Goal: Transaction & Acquisition: Purchase product/service

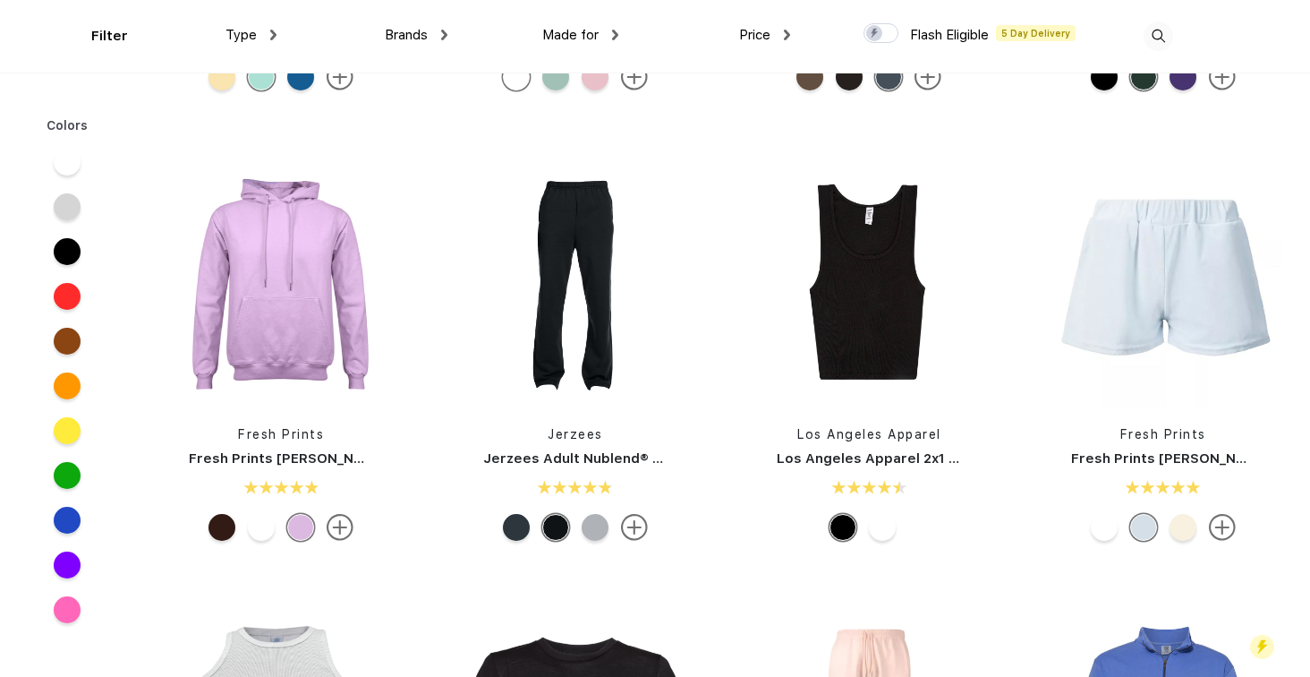
scroll to position [7218, 0]
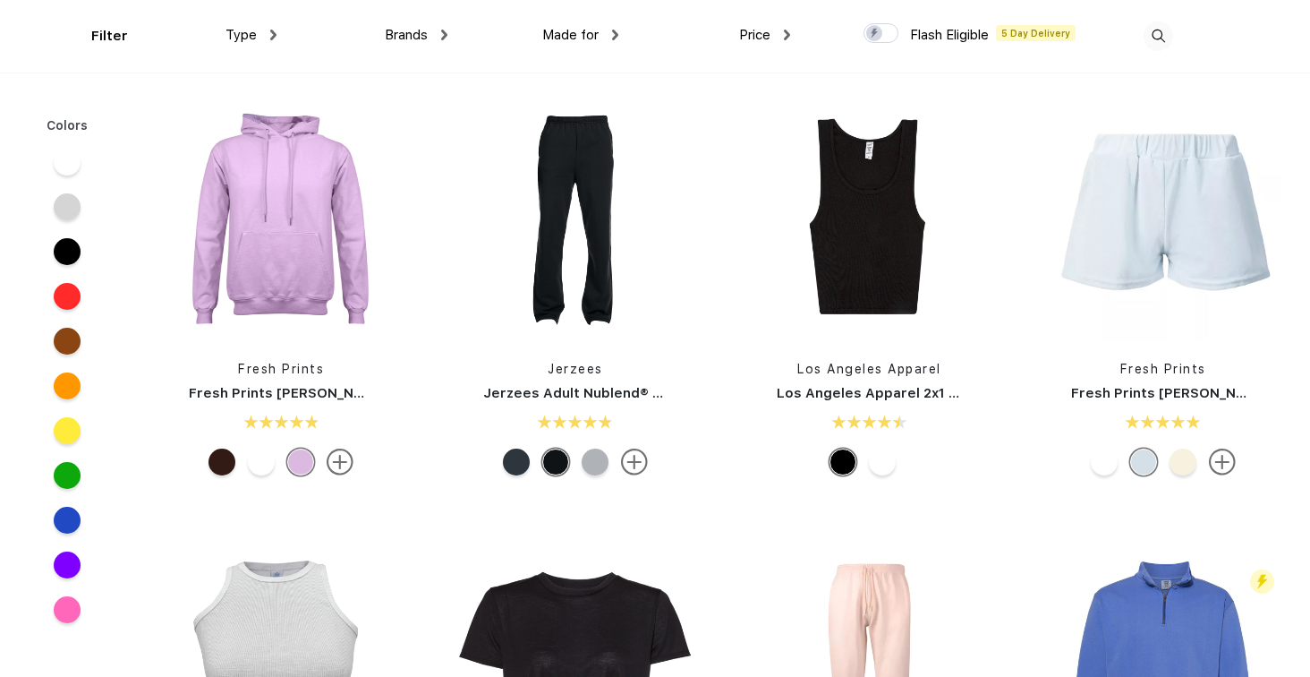
click at [272, 36] on img at bounding box center [273, 35] width 6 height 11
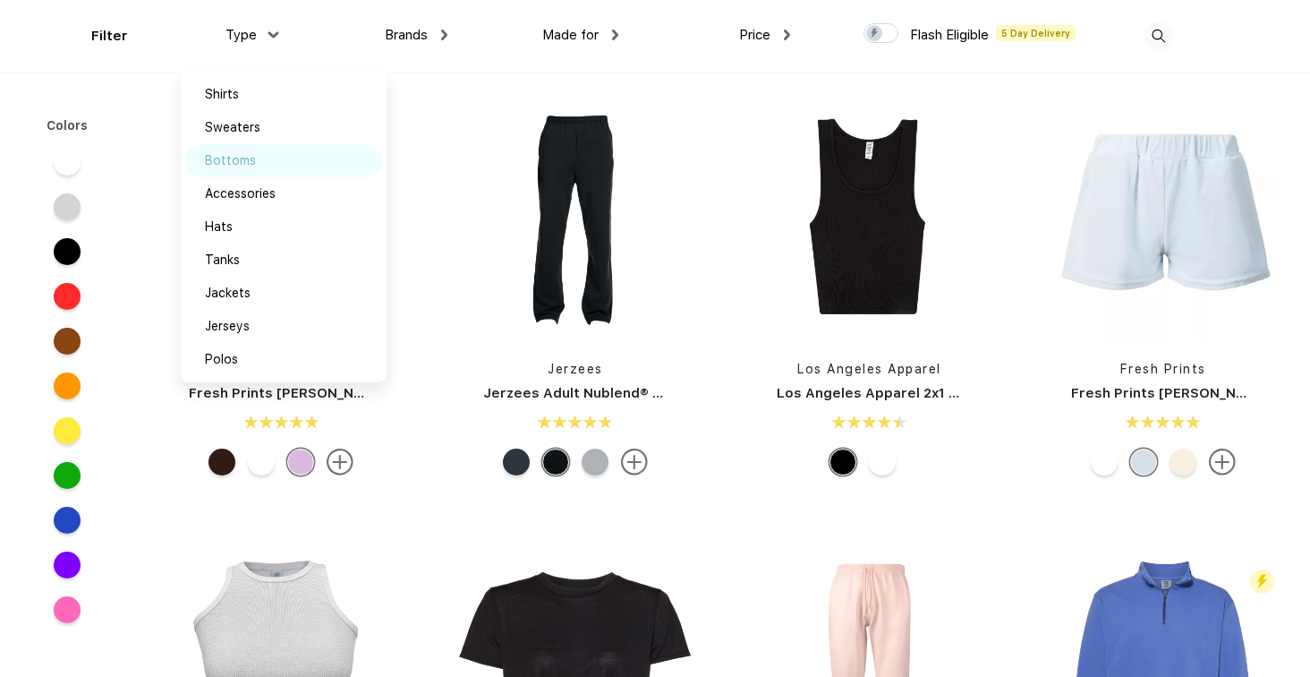
click at [256, 159] on div "Bottoms" at bounding box center [283, 160] width 197 height 33
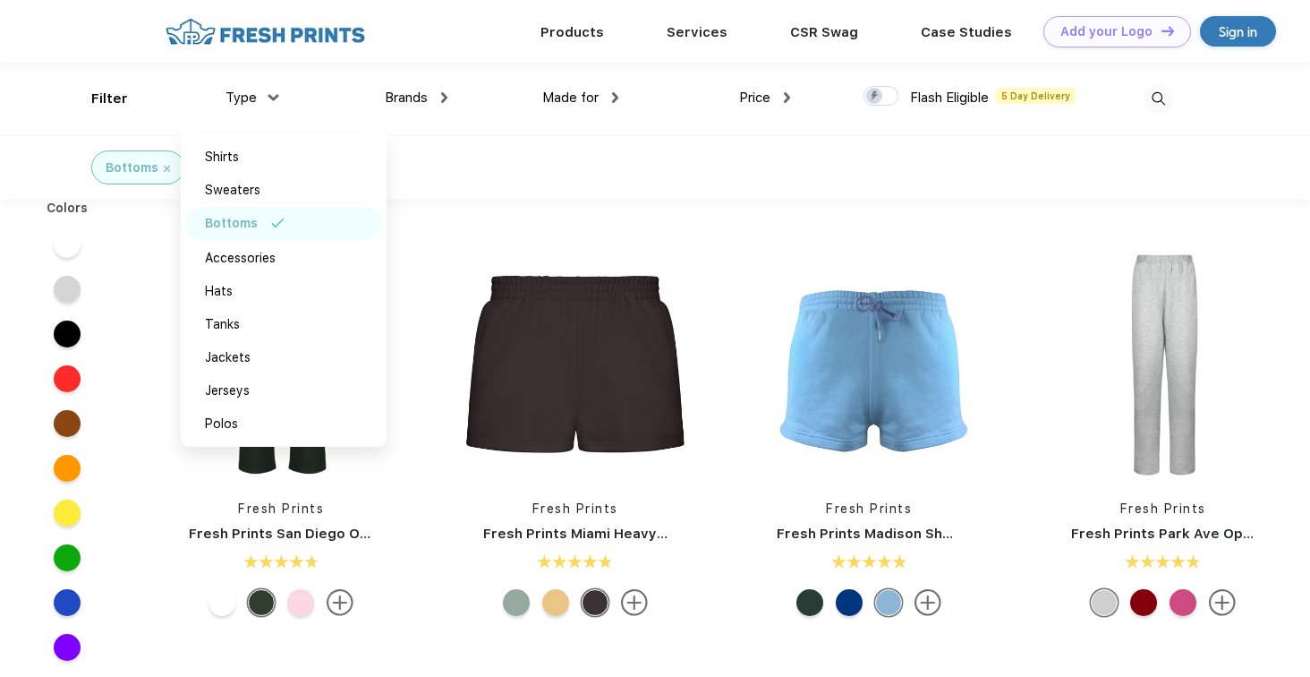
click at [477, 165] on div "Bottoms" at bounding box center [655, 167] width 1310 height 64
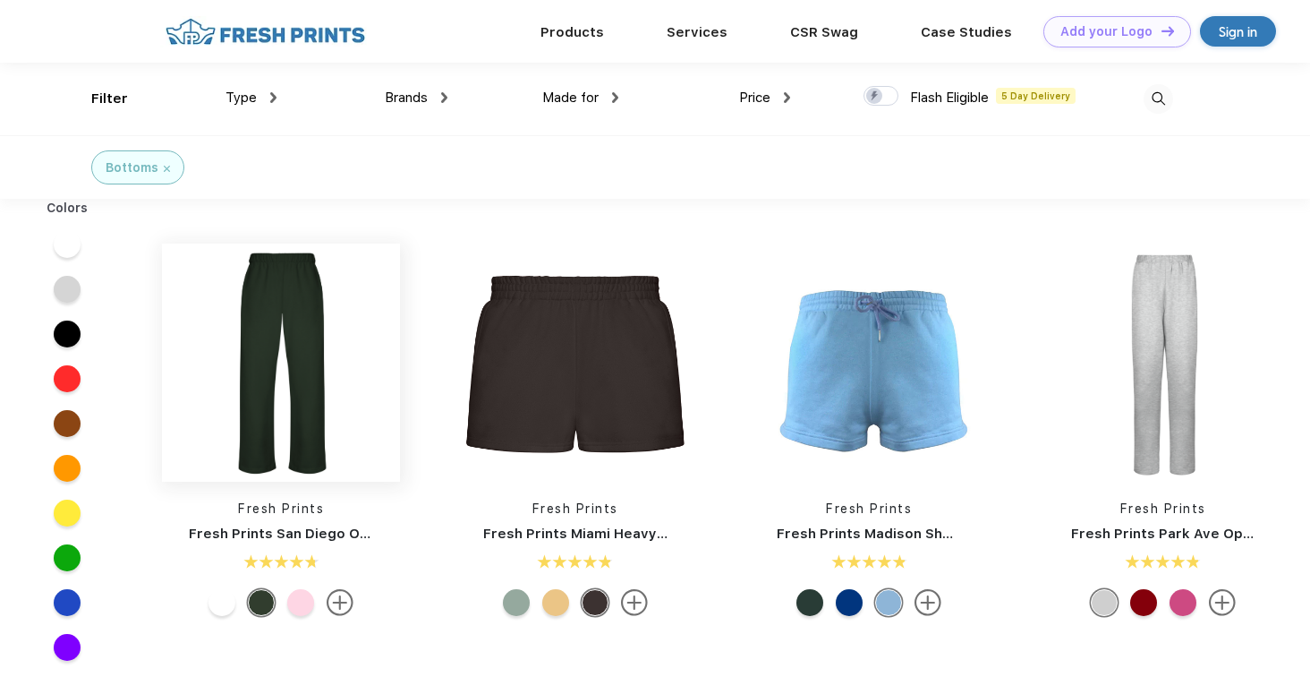
click at [327, 333] on img at bounding box center [281, 362] width 238 height 238
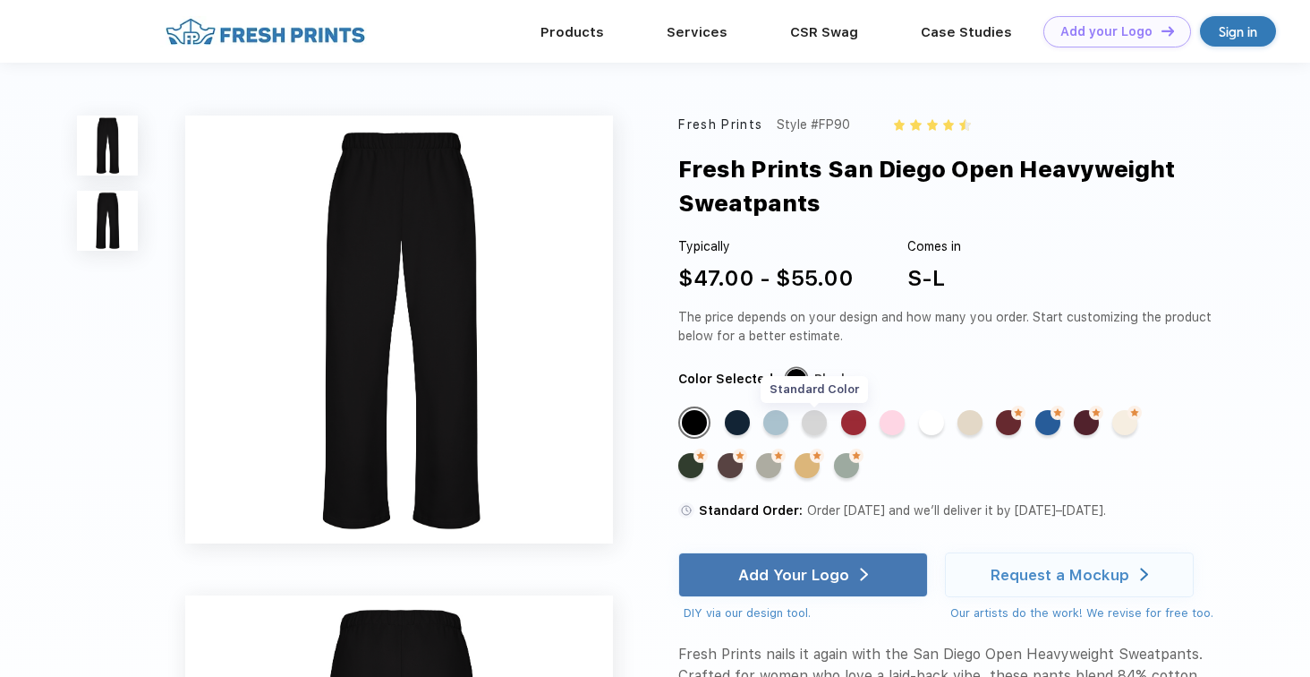
click at [817, 419] on div "Standard Color" at bounding box center [814, 422] width 25 height 25
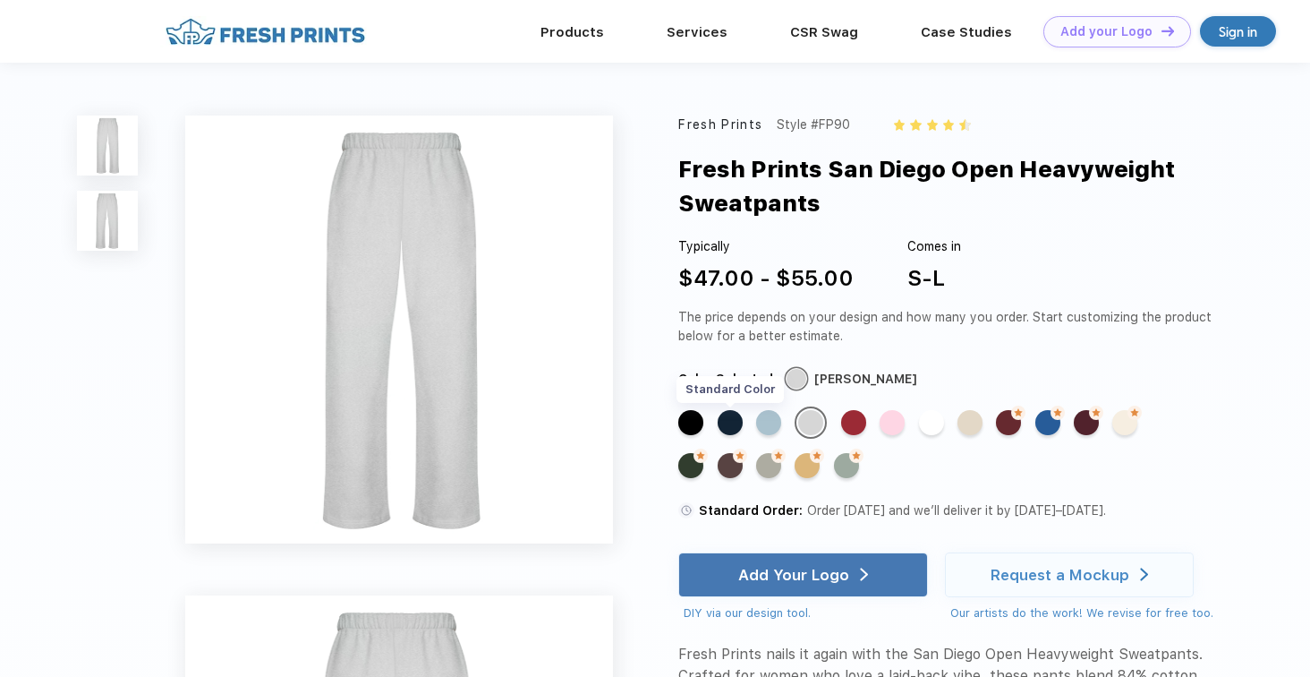
click at [730, 418] on div "Standard Color" at bounding box center [730, 422] width 25 height 25
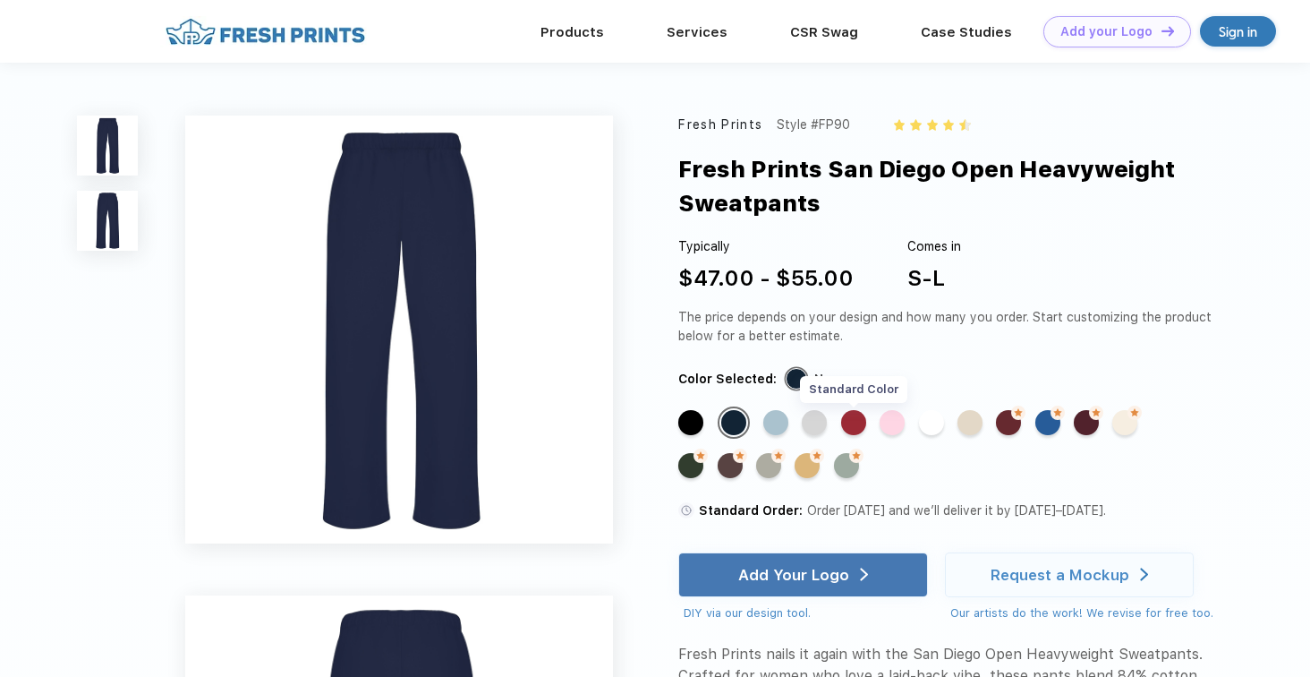
click at [853, 422] on div "Standard Color" at bounding box center [853, 422] width 25 height 25
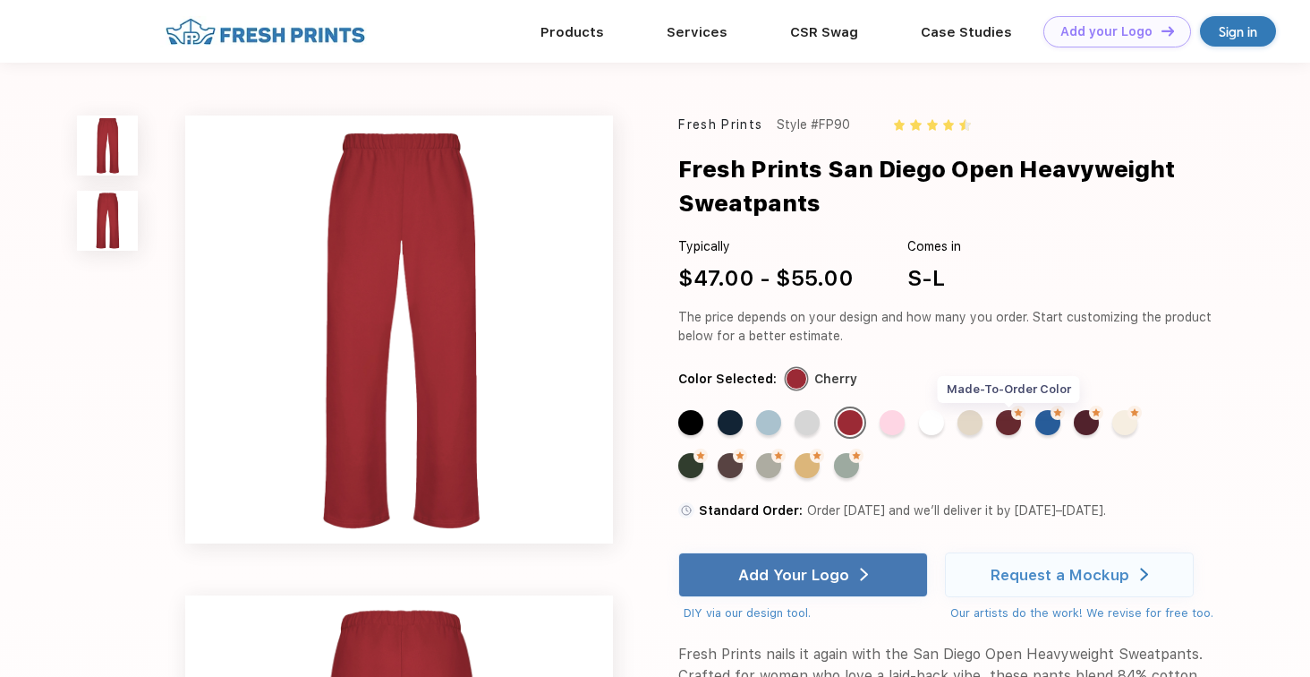
click at [1008, 427] on div "Made-to-Order Color" at bounding box center [1008, 422] width 25 height 25
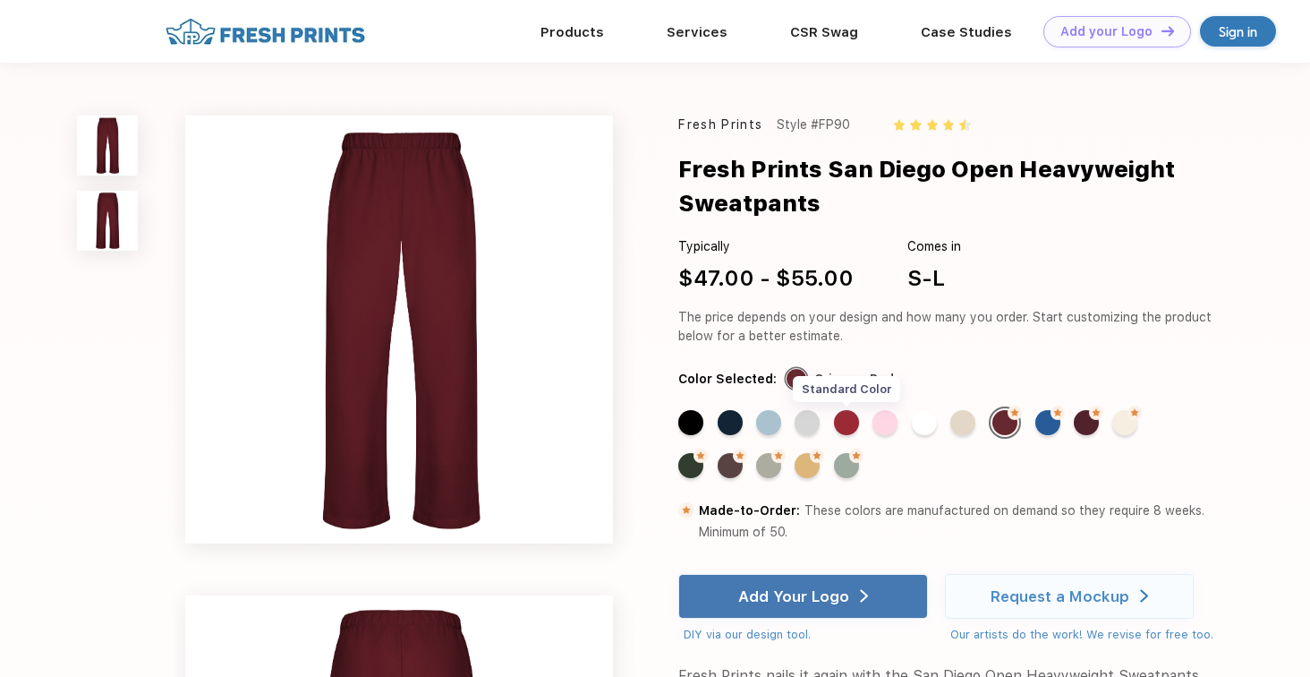
click at [846, 414] on div "Standard Color" at bounding box center [846, 422] width 25 height 25
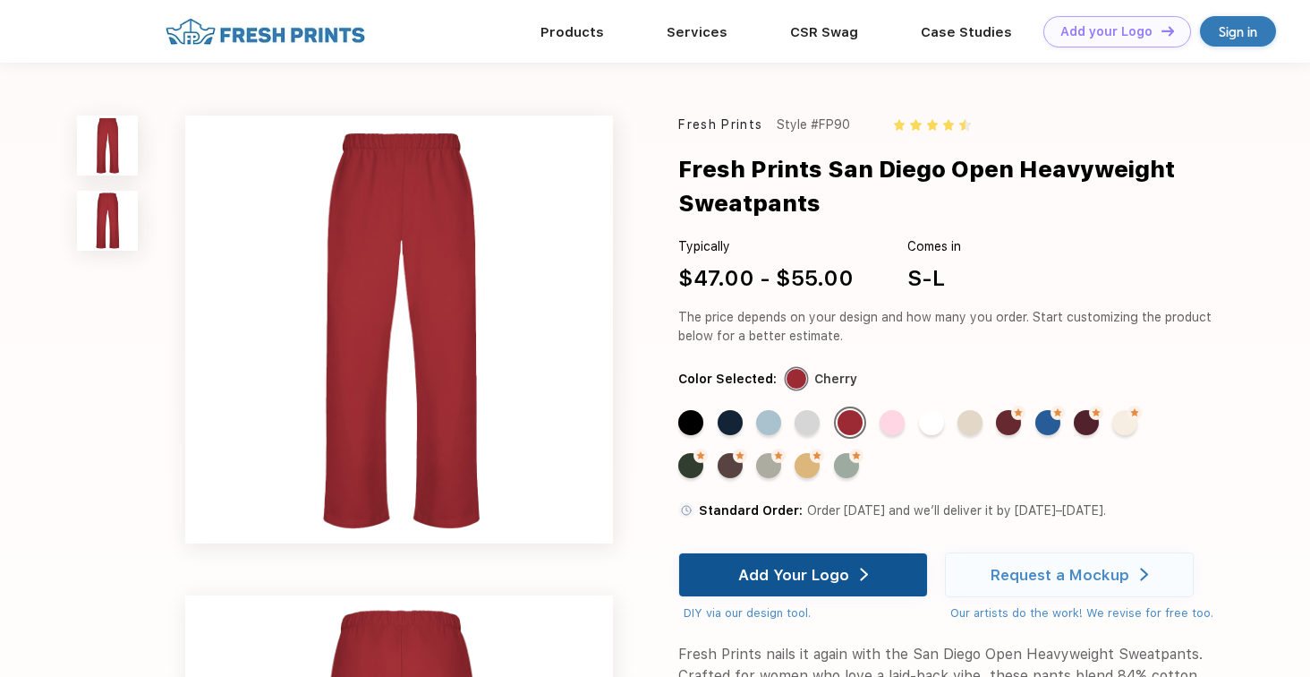
click at [804, 564] on div "Add Your Logo" at bounding box center [803, 574] width 130 height 43
